Goal: Find contact information: Find contact information

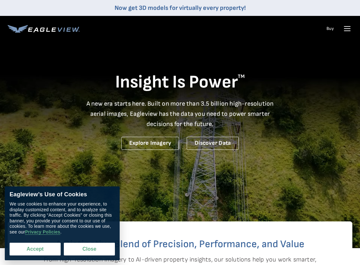
click at [42, 249] on button "Accept" at bounding box center [35, 249] width 51 height 13
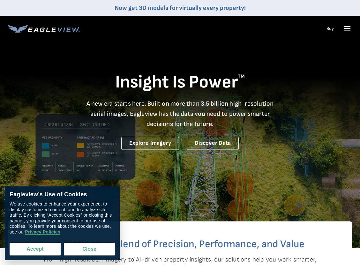
checkbox input "true"
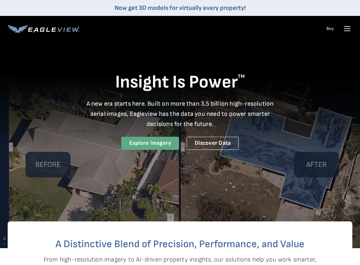
click at [146, 144] on link "Explore Imagery" at bounding box center [150, 143] width 58 height 13
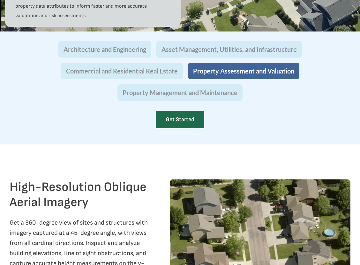
scroll to position [669, 0]
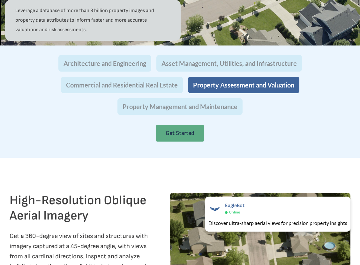
click at [179, 133] on link "Get Started" at bounding box center [180, 133] width 48 height 17
